Goal: Contribute content: Add original content to the website for others to see

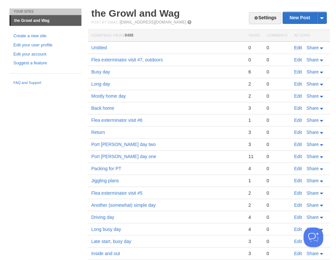
click at [294, 47] on td "Edit Share" at bounding box center [310, 48] width 39 height 12
click at [298, 46] on link "Edit" at bounding box center [298, 47] width 8 height 5
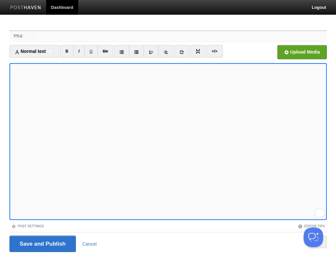
click at [44, 39] on input "Title" at bounding box center [181, 36] width 291 height 10
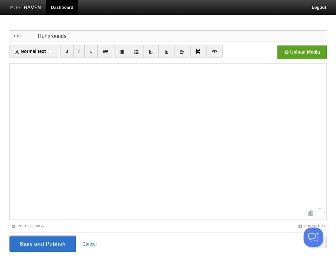
type input "Runarounds"
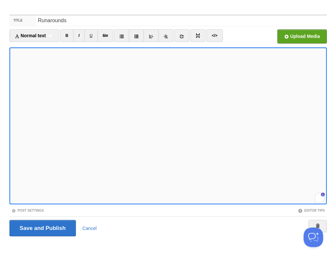
scroll to position [53, 0]
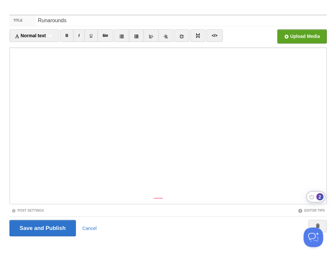
click at [319, 197] on div "2" at bounding box center [319, 196] width 7 height 7
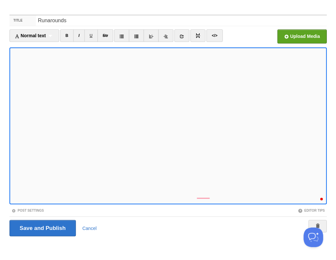
scroll to position [126, 0]
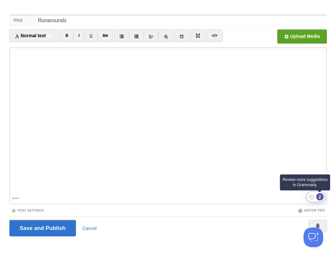
click at [320, 196] on div "2" at bounding box center [319, 196] width 7 height 7
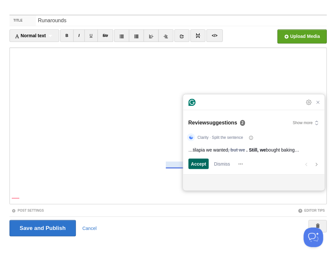
click at [195, 163] on span "Accept" at bounding box center [198, 164] width 15 height 7
click at [196, 165] on span "Accept" at bounding box center [198, 164] width 15 height 7
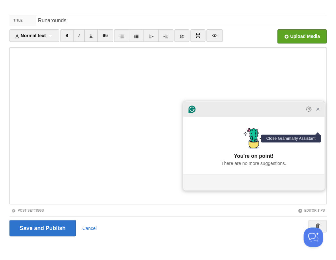
click at [318, 112] on icon "Close Grammarly Assistant" at bounding box center [317, 109] width 5 height 5
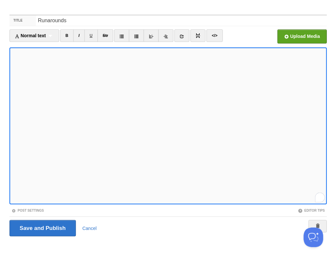
scroll to position [137, 0]
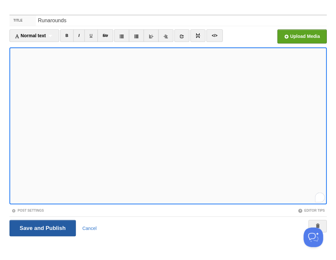
click at [42, 227] on input "Save and Publish" at bounding box center [42, 228] width 66 height 16
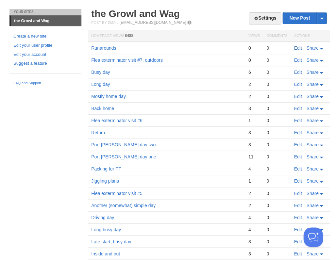
click at [299, 47] on link "Edit" at bounding box center [298, 47] width 8 height 5
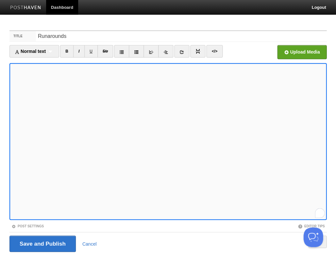
scroll to position [7, 0]
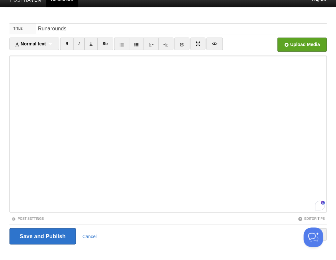
scroll to position [16, 0]
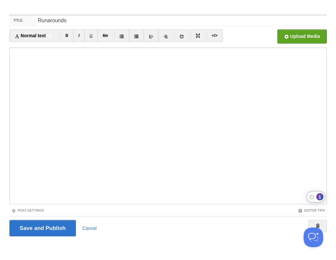
click at [319, 199] on div "1" at bounding box center [319, 196] width 7 height 7
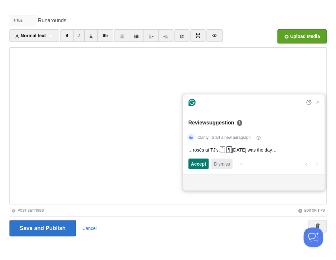
click at [225, 163] on span "Dismiss" at bounding box center [222, 164] width 16 height 7
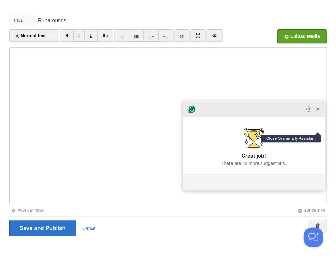
click at [319, 112] on icon "Close Grammarly Assistant" at bounding box center [317, 109] width 5 height 5
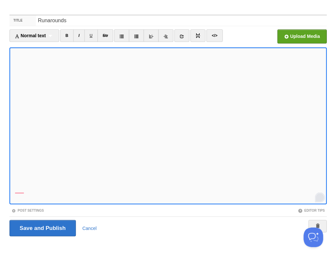
scroll to position [168, 0]
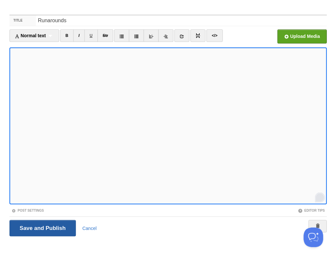
click at [42, 227] on input "Save and Publish" at bounding box center [42, 228] width 66 height 16
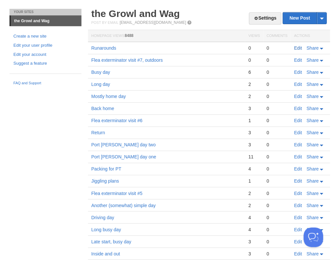
click at [296, 46] on link "Edit" at bounding box center [298, 47] width 8 height 5
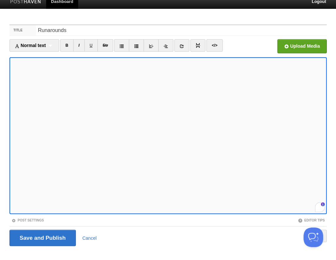
scroll to position [173, 0]
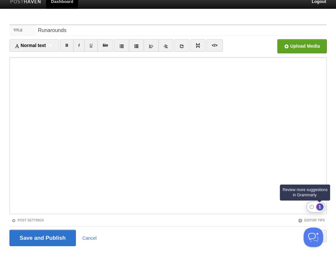
click at [319, 207] on div "1" at bounding box center [319, 207] width 7 height 7
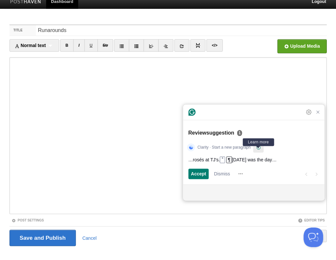
click at [259, 146] on icon "Learn more" at bounding box center [259, 148] width 4 height 4
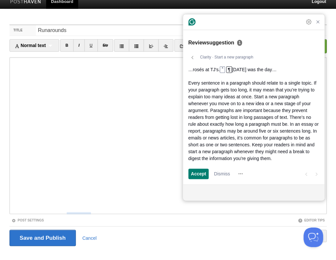
scroll to position [173, 0]
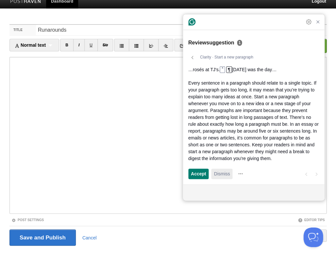
click at [223, 173] on span "Dismiss" at bounding box center [222, 173] width 16 height 7
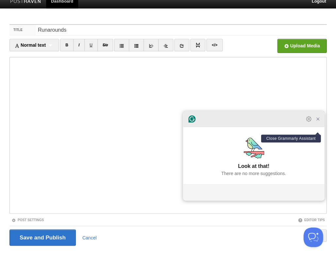
click at [319, 122] on icon "Close Grammarly Assistant" at bounding box center [317, 118] width 5 height 5
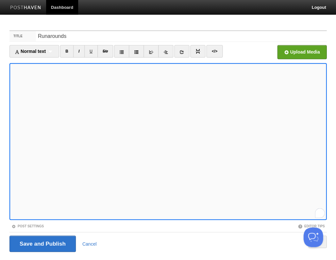
scroll to position [91, 0]
click at [42, 243] on input "Save and Publish" at bounding box center [42, 244] width 66 height 16
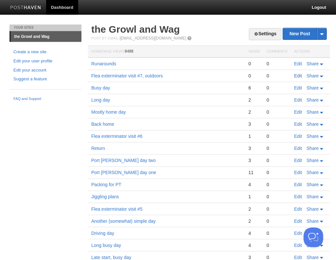
click at [298, 74] on link "Edit" at bounding box center [298, 75] width 8 height 5
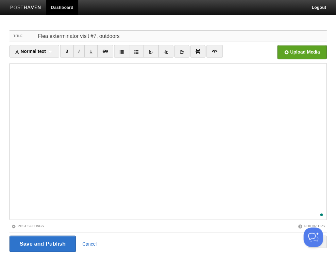
drag, startPoint x: 118, startPoint y: 35, endPoint x: 20, endPoint y: 36, distance: 98.8
click at [20, 36] on div "Title Flea exterminator visit #7, outdoors" at bounding box center [167, 36] width 317 height 11
click at [36, 244] on input "Save and Publish" at bounding box center [42, 244] width 66 height 16
